Goal: Use online tool/utility: Utilize a website feature to perform a specific function

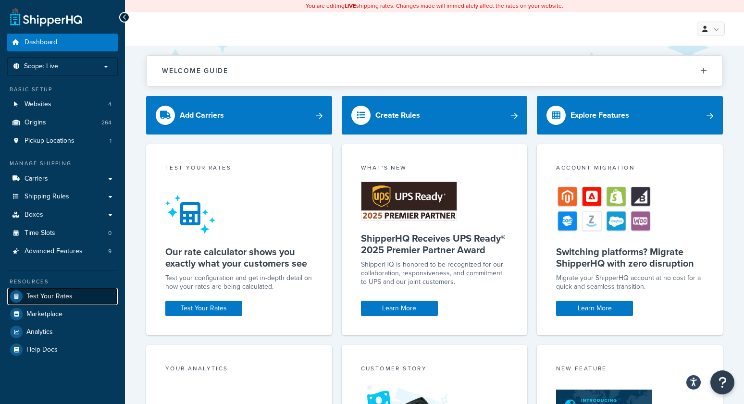
click at [31, 302] on link "Test Your Rates" at bounding box center [62, 296] width 110 height 17
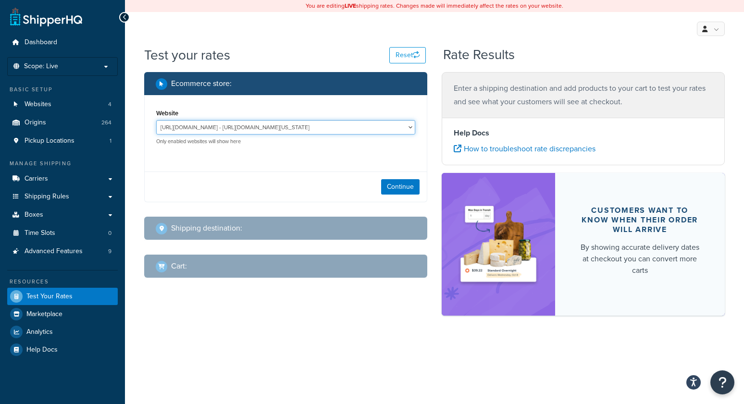
click at [262, 122] on select "[URL][DOMAIN_NAME] - [URL][DOMAIN_NAME][US_STATE] MCProd - [URL][DOMAIN_NAME][U…" at bounding box center [285, 127] width 259 height 14
select select "bd4750d74578c5f06571c96295b2fae1"
click at [156, 120] on select "[URL][DOMAIN_NAME] - [URL][DOMAIN_NAME][US_STATE] MCProd - [URL][DOMAIN_NAME][U…" at bounding box center [285, 127] width 259 height 14
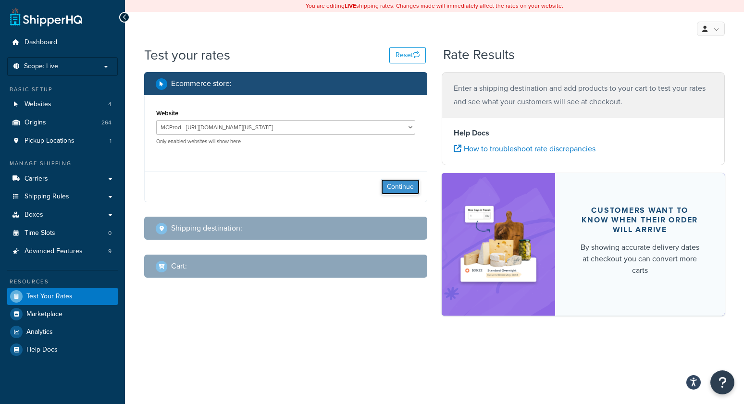
click at [413, 191] on button "Continue" at bounding box center [400, 186] width 38 height 15
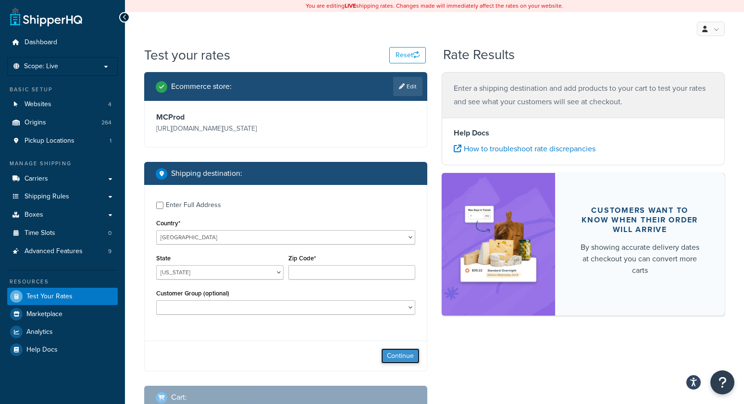
click at [394, 359] on button "Continue" at bounding box center [400, 355] width 38 height 15
